Goal: Task Accomplishment & Management: Complete application form

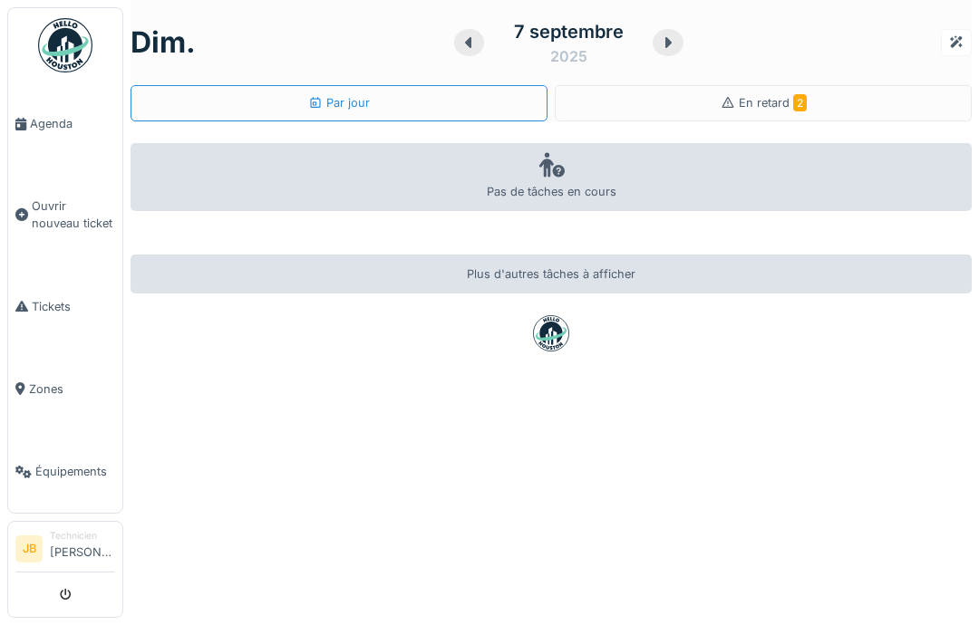
click at [45, 129] on span "Agenda" at bounding box center [72, 123] width 85 height 17
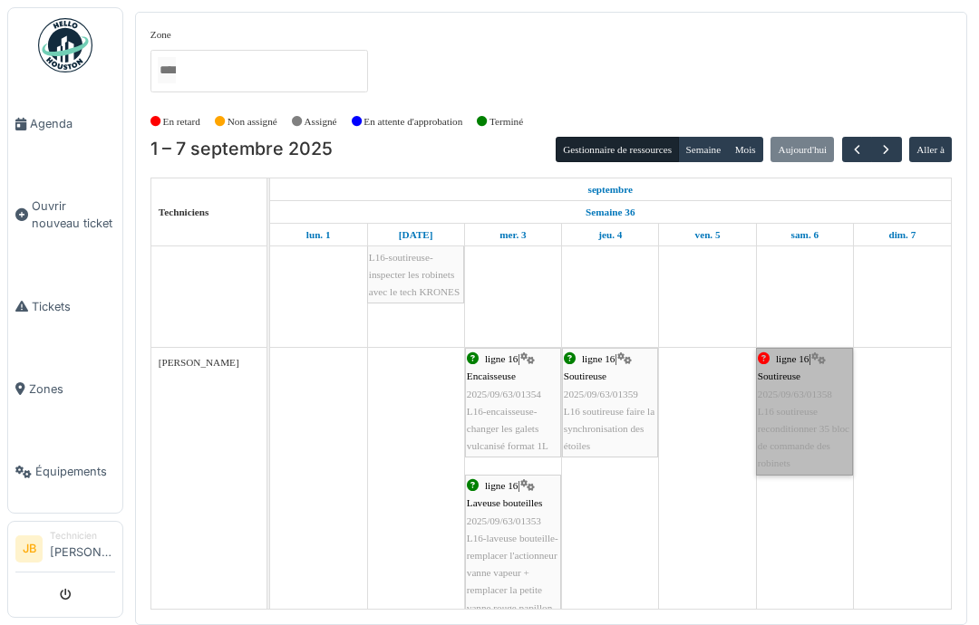
click at [820, 428] on link "ligne 16 | Soutireuse 2025/09/63/01358 L16 soutireuse reconditionner 35 bloc de…" at bounding box center [804, 411] width 97 height 127
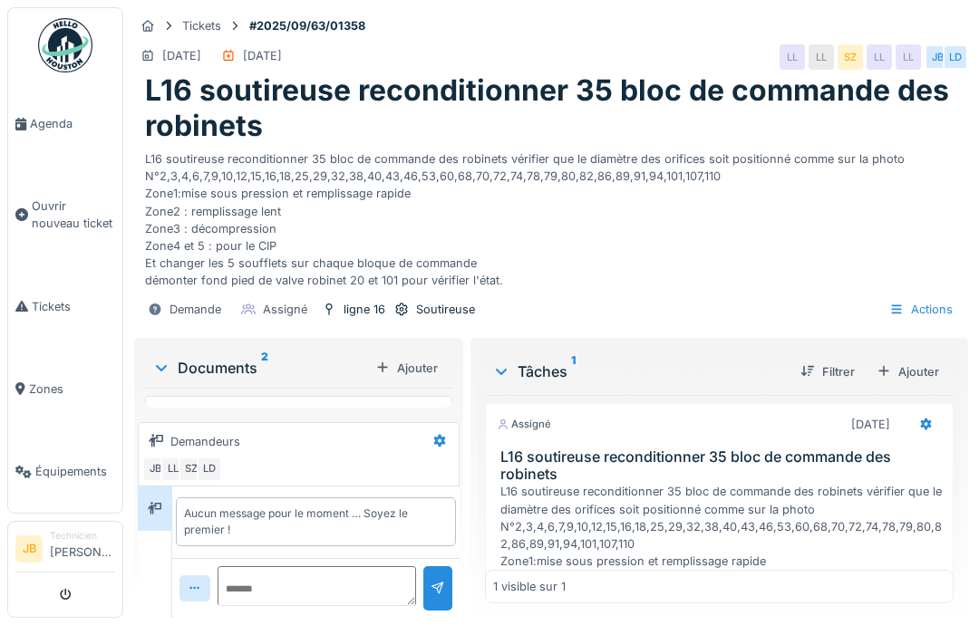
click at [68, 122] on span "Agenda" at bounding box center [72, 123] width 85 height 17
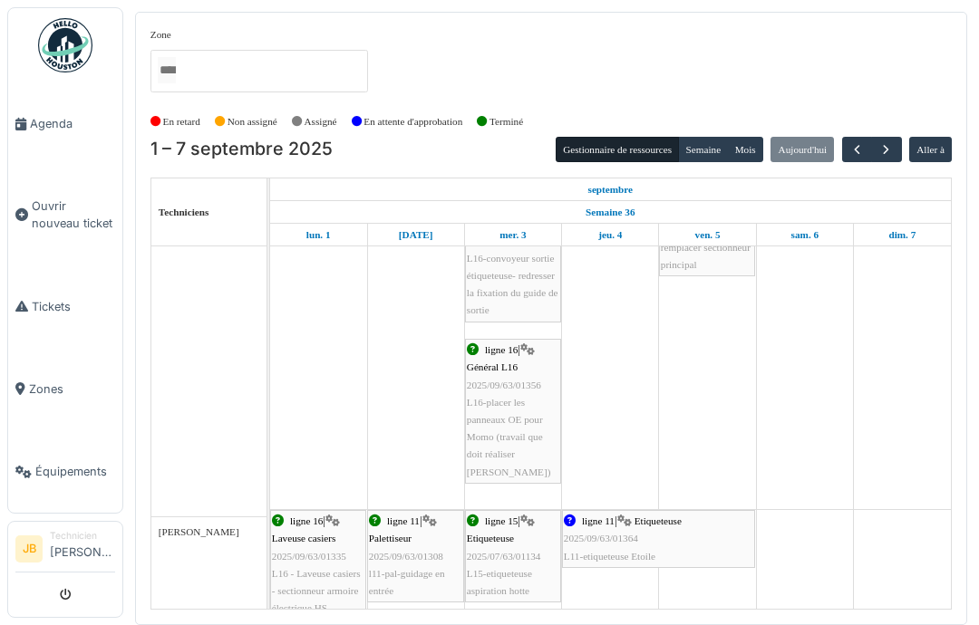
scroll to position [499, 0]
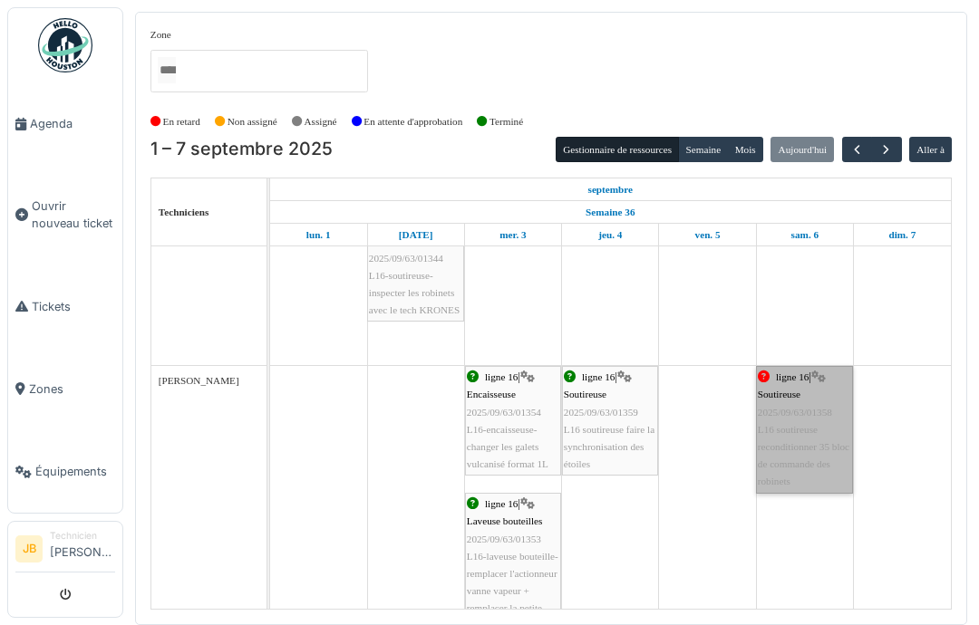
click at [824, 441] on link "ligne 16 | Soutireuse 2025/09/63/01358 L16 soutireuse reconditionner 35 bloc de…" at bounding box center [804, 429] width 97 height 127
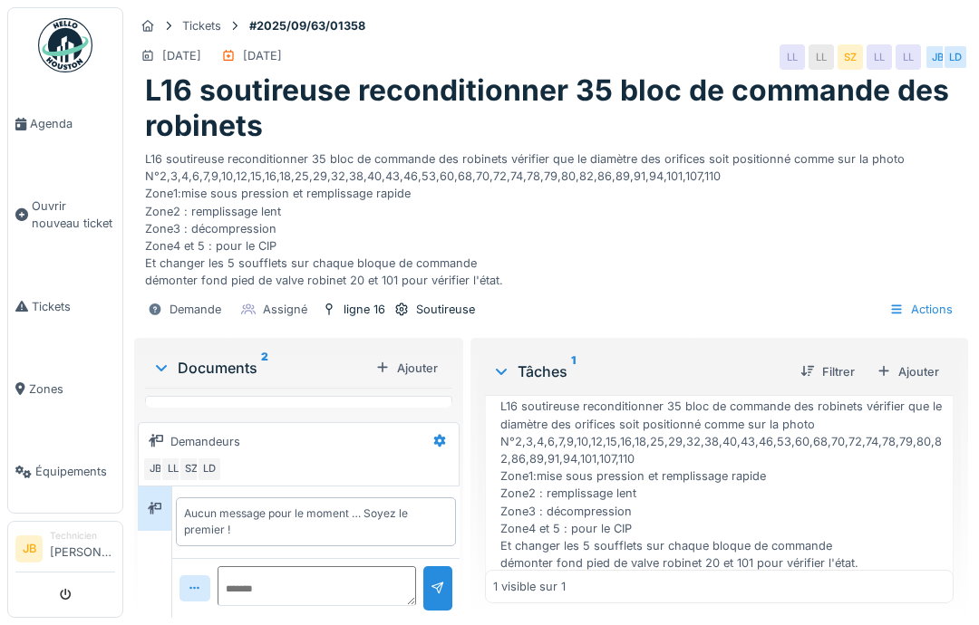
scroll to position [84, 0]
click at [488, 90] on h1 "L16 soutireuse reconditionner 35 bloc de commande des robinets" at bounding box center [551, 108] width 812 height 70
click at [236, 51] on icon at bounding box center [228, 56] width 14 height 12
click at [90, 26] on img at bounding box center [65, 45] width 54 height 54
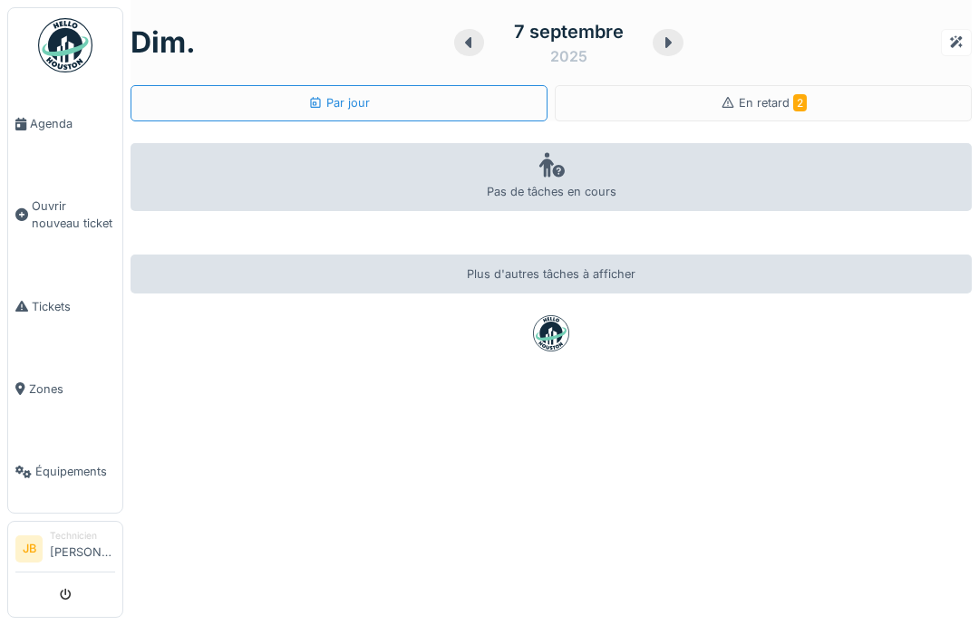
click at [786, 105] on span "En retard 2" at bounding box center [773, 103] width 68 height 14
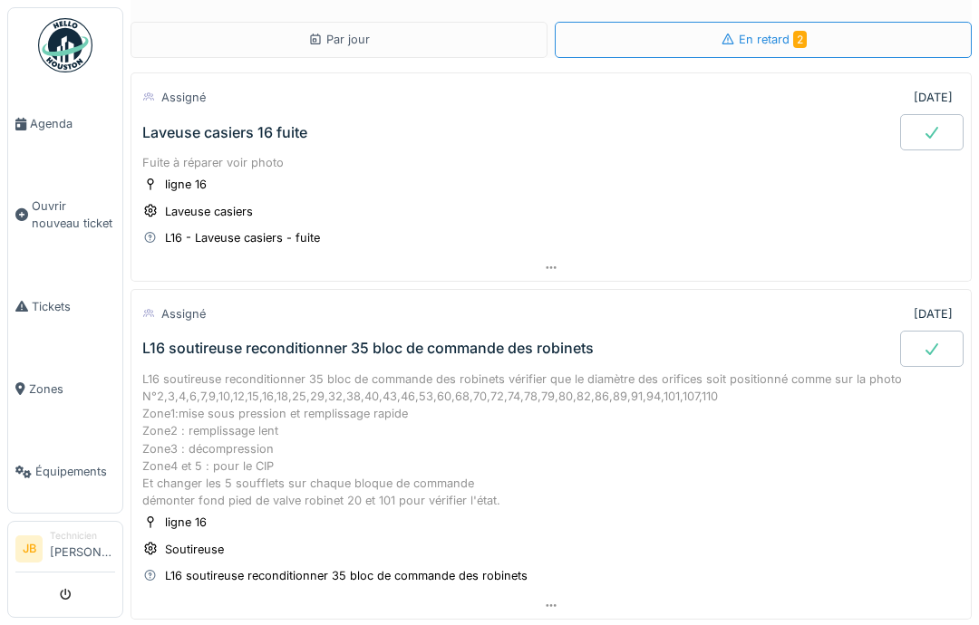
click at [402, 371] on div "L16 soutireuse reconditionner 35 bloc de commande des robinets vérifier que le …" at bounding box center [550, 441] width 817 height 140
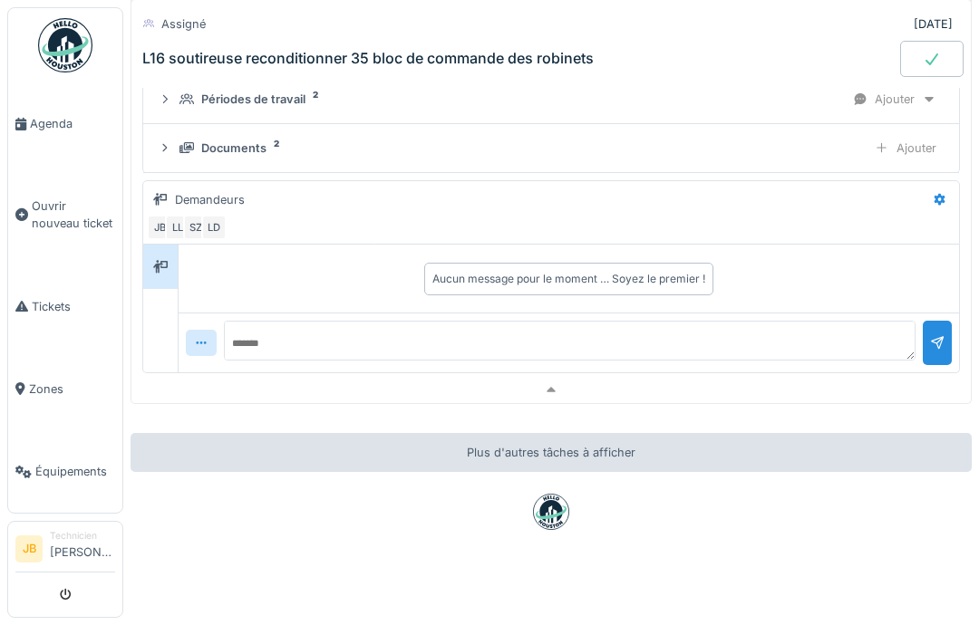
scroll to position [562, 0]
click at [391, 462] on div "Plus d'autres tâches à afficher" at bounding box center [550, 453] width 841 height 39
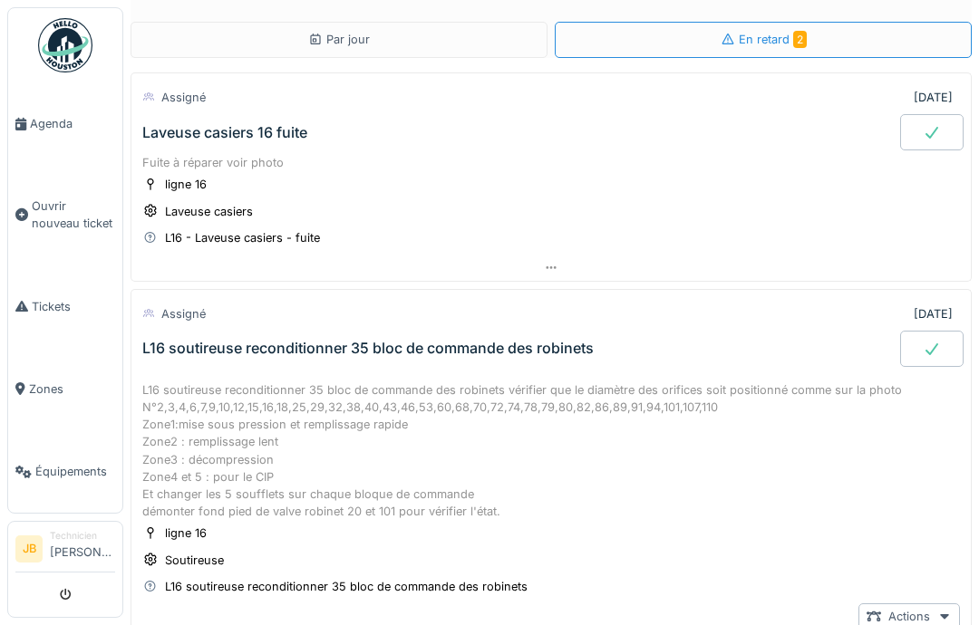
scroll to position [0, 0]
click at [340, 344] on div "L16 soutireuse reconditionner 35 bloc de commande des robinets" at bounding box center [367, 348] width 451 height 17
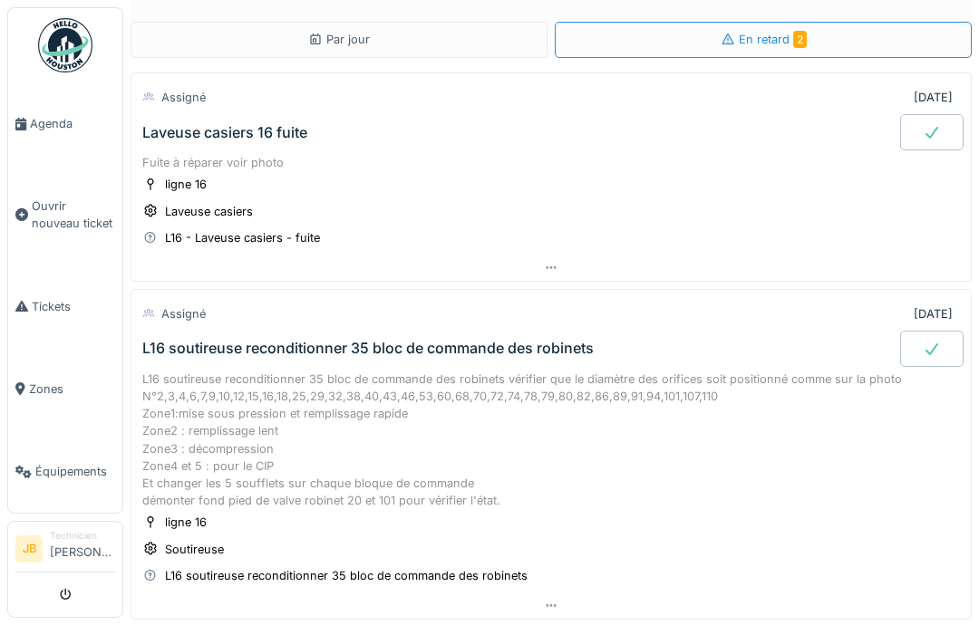
click at [498, 380] on div "L16 soutireuse reconditionner 35 bloc de commande des robinets vérifier que le …" at bounding box center [550, 441] width 817 height 140
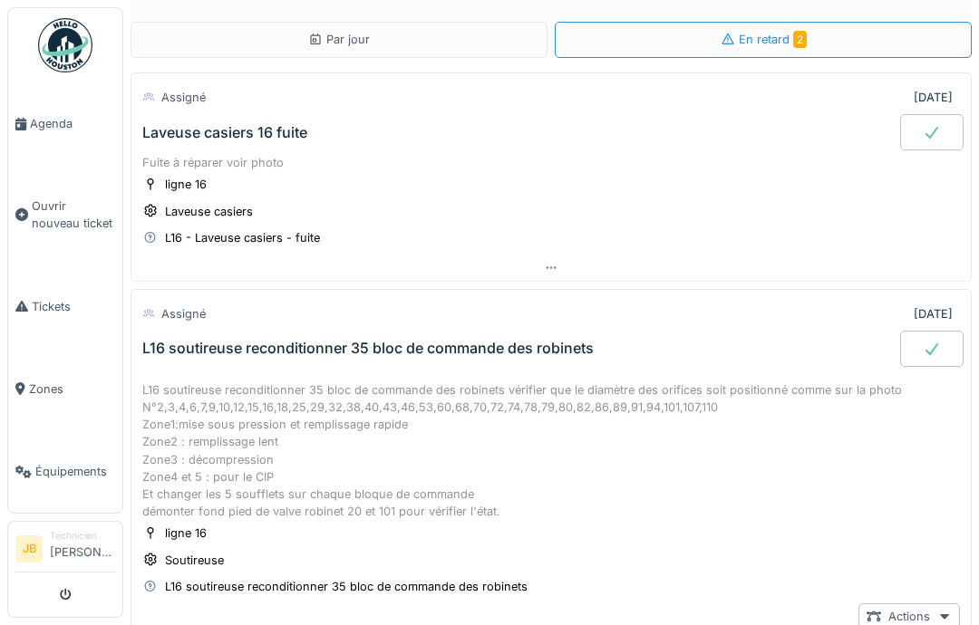
click at [78, 118] on link "Agenda" at bounding box center [65, 123] width 114 height 82
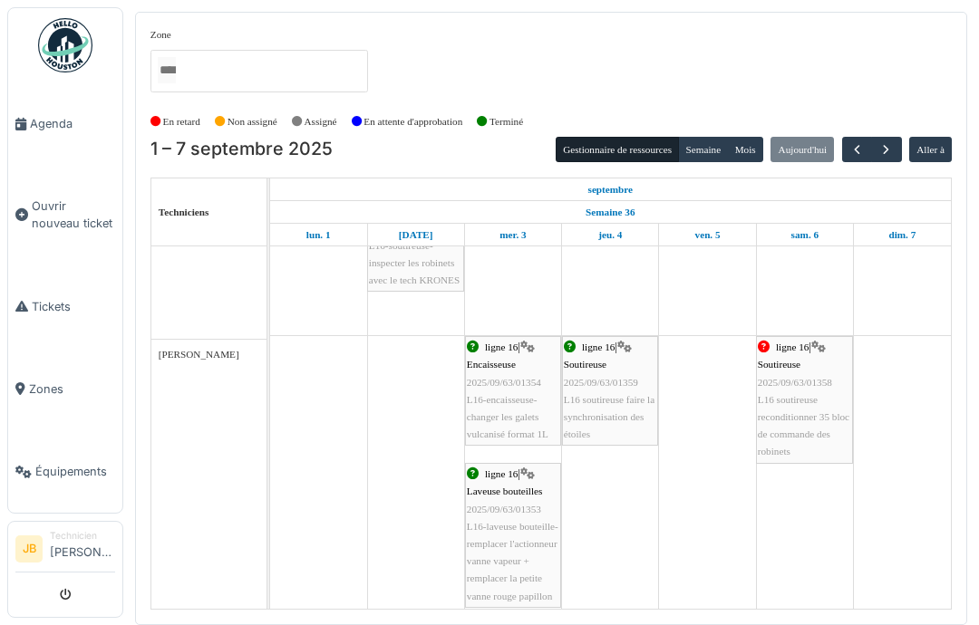
scroll to position [1135, 0]
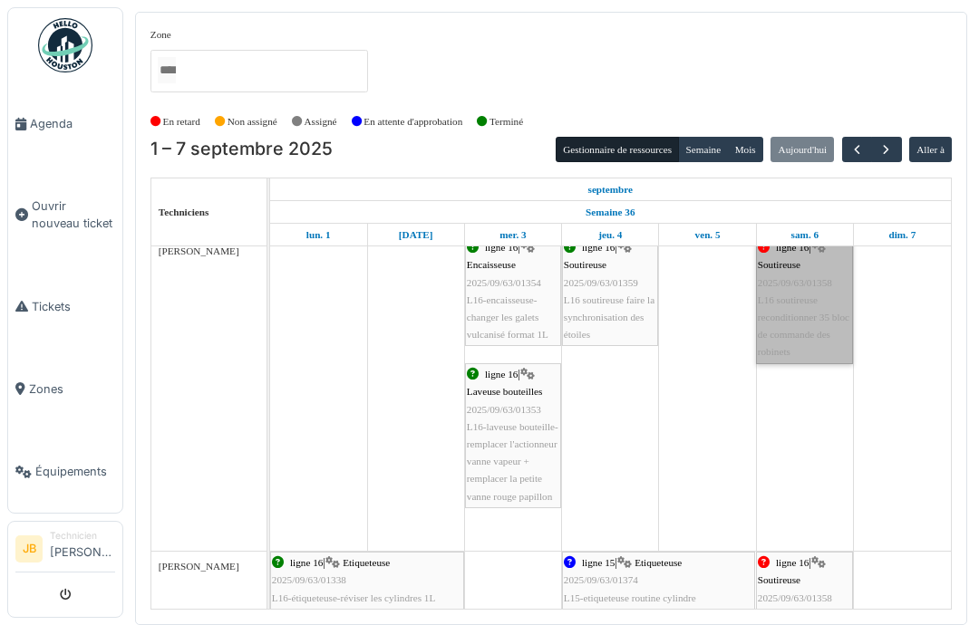
click at [826, 323] on link "ligne 16 | Soutireuse 2025/09/63/01358 L16 soutireuse reconditionner 35 bloc de…" at bounding box center [804, 300] width 97 height 127
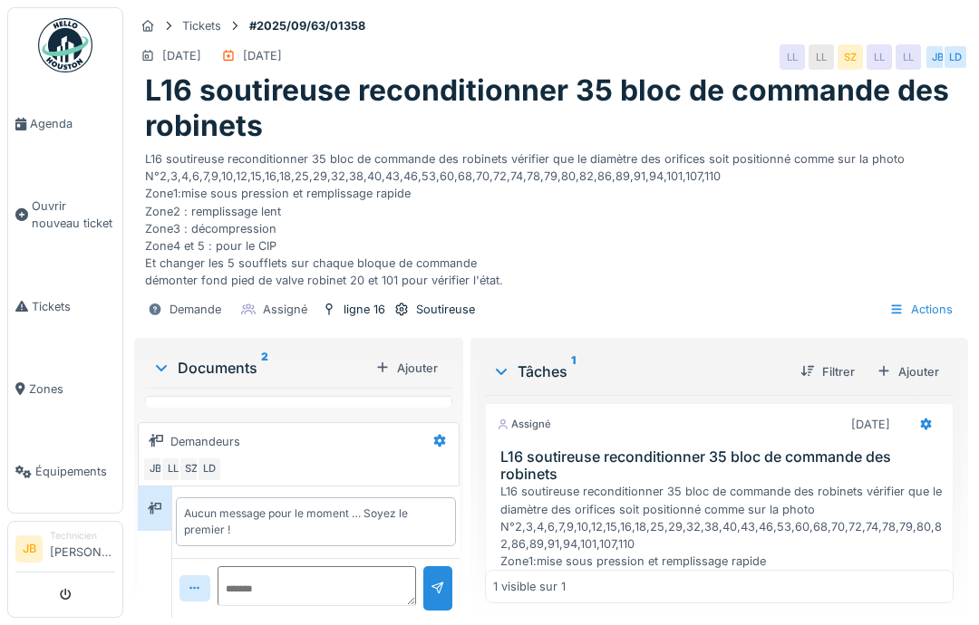
click at [816, 87] on h1 "L16 soutireuse reconditionner 35 bloc de commande des robinets" at bounding box center [551, 108] width 812 height 70
click at [524, 62] on div "[DATE] [DATE] LL LL SZ LL LL JB LD" at bounding box center [551, 57] width 834 height 33
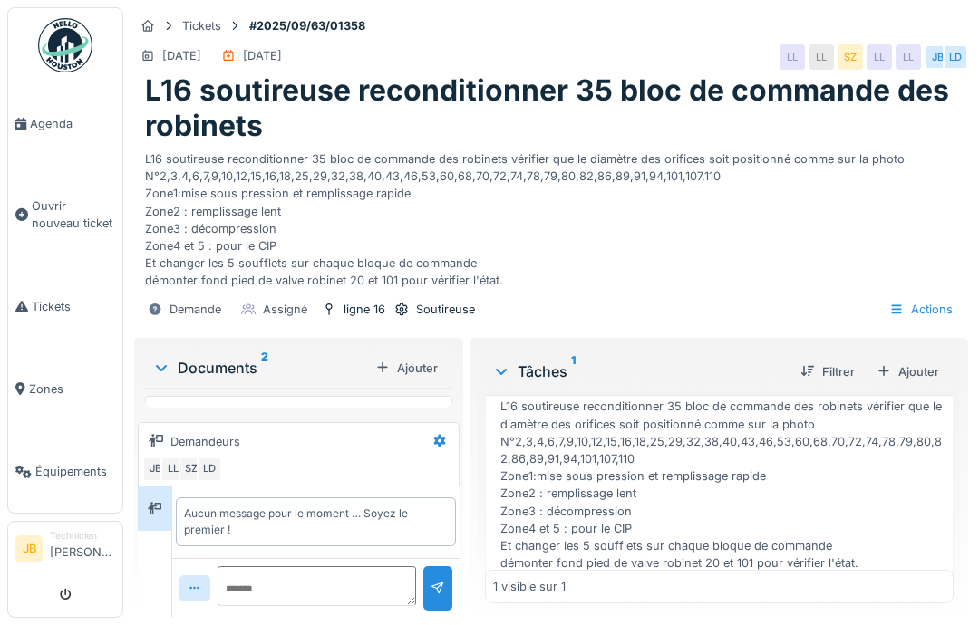
scroll to position [84, 0]
click at [899, 581] on div "Marquer comme terminé" at bounding box center [855, 593] width 171 height 24
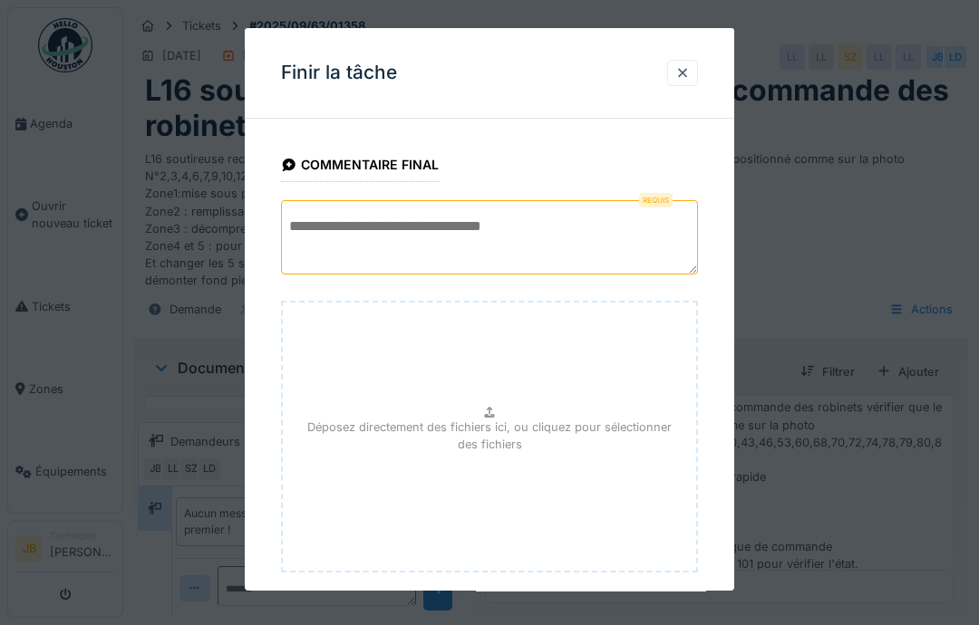
click at [350, 221] on textarea at bounding box center [489, 237] width 417 height 74
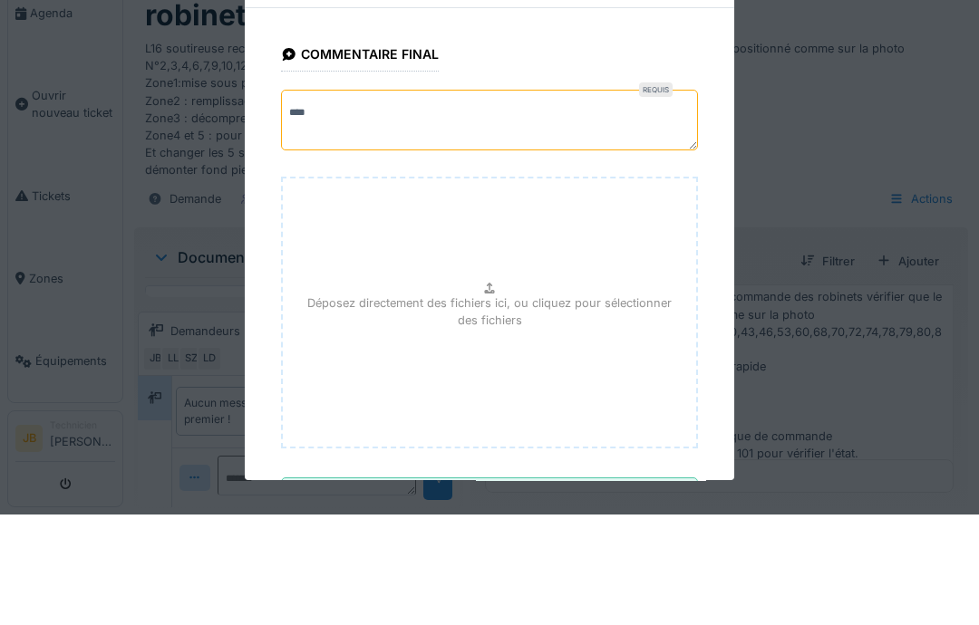
scroll to position [72, 0]
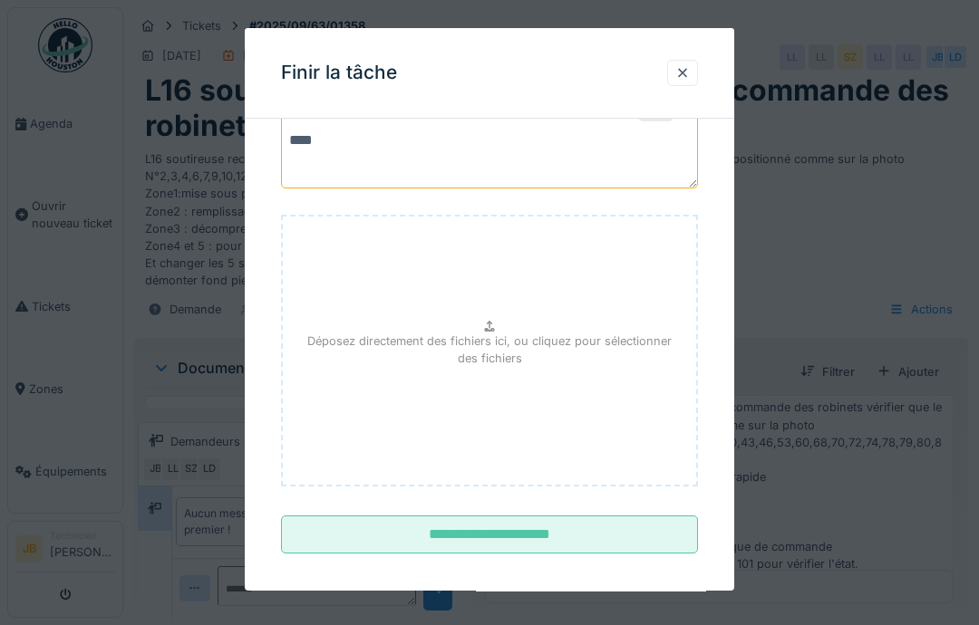
type textarea "****"
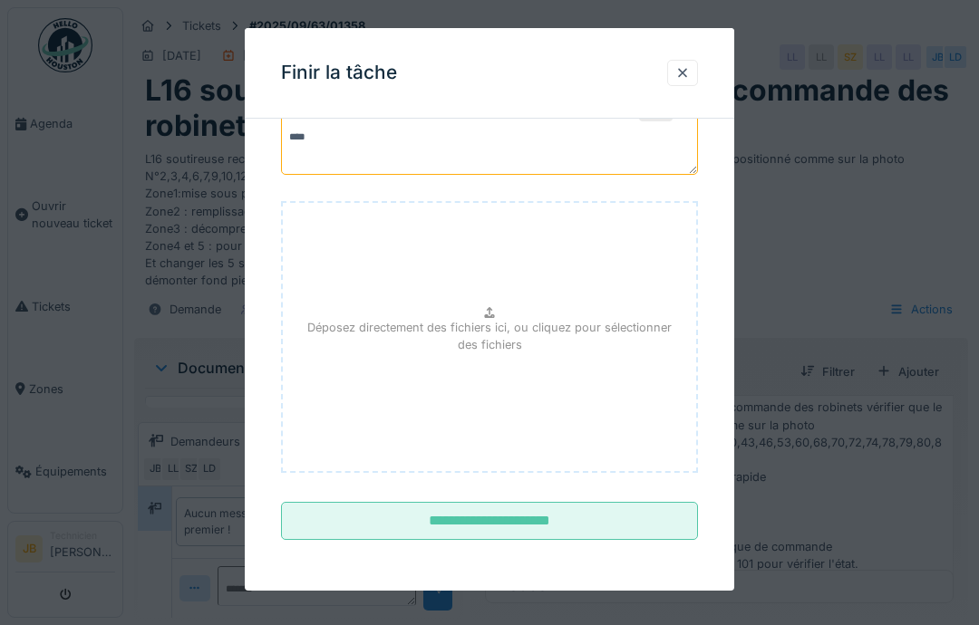
click at [564, 517] on fieldset "**********" at bounding box center [489, 300] width 417 height 507
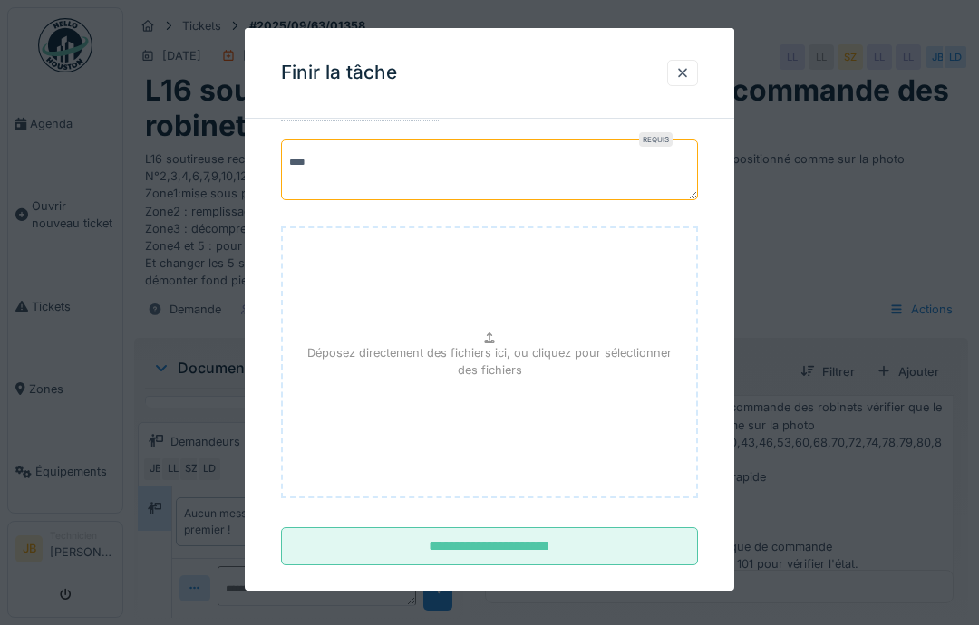
click at [584, 556] on input "**********" at bounding box center [489, 546] width 417 height 38
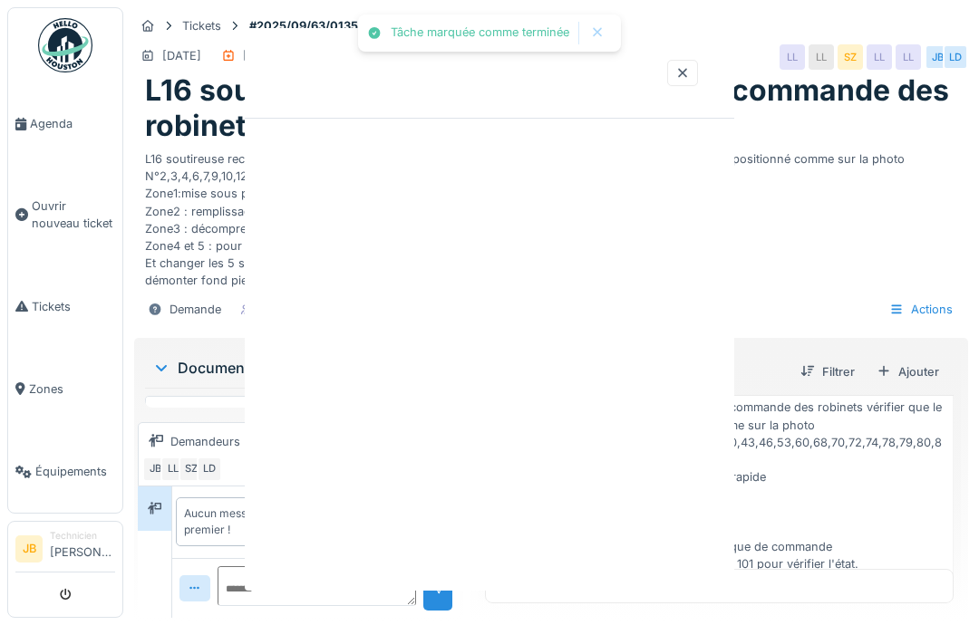
scroll to position [0, 0]
